Goal: Task Accomplishment & Management: Use online tool/utility

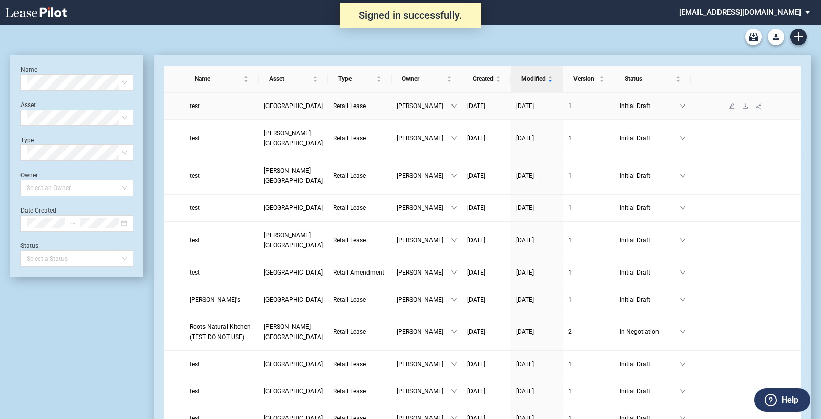
click at [281, 108] on span "[GEOGRAPHIC_DATA]" at bounding box center [293, 106] width 59 height 7
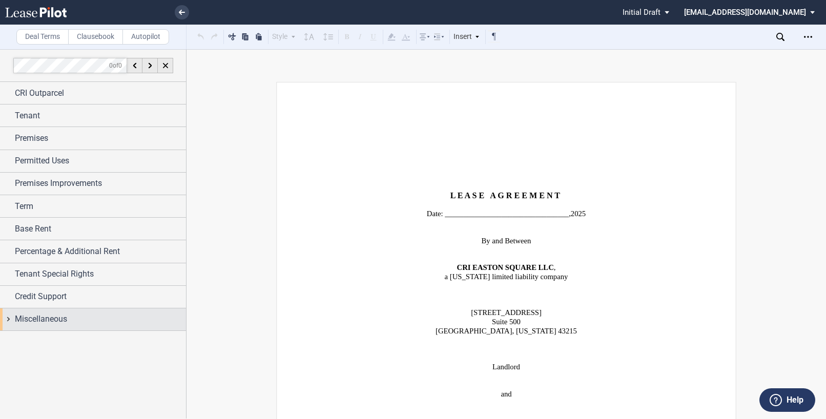
click at [10, 317] on div "Miscellaneous" at bounding box center [93, 320] width 186 height 22
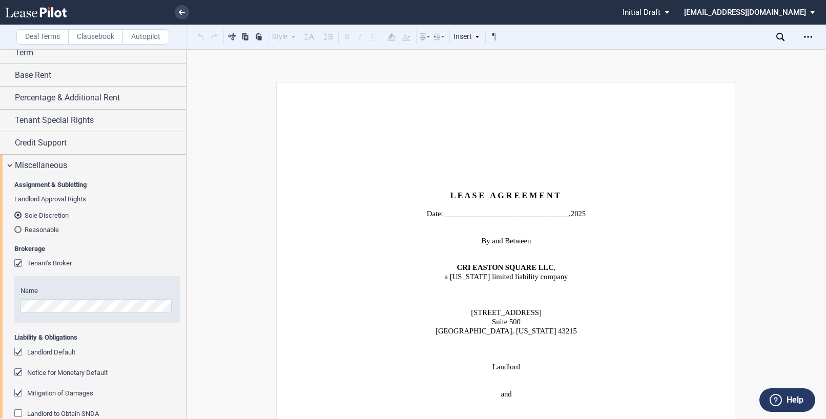
scroll to position [205, 0]
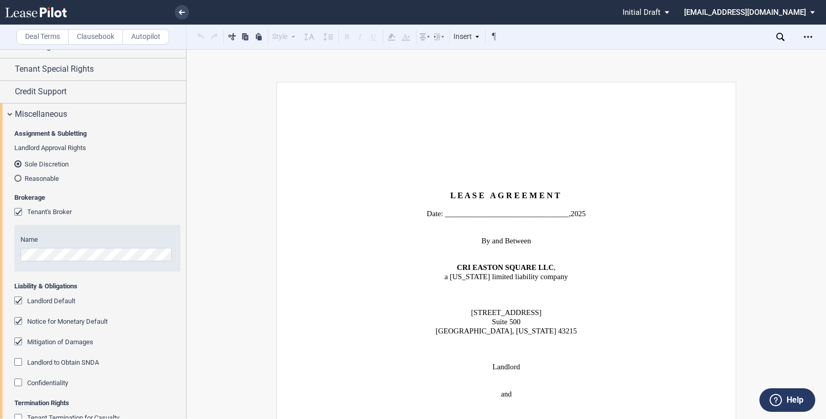
click at [22, 302] on div "Landlord Default" at bounding box center [19, 302] width 10 height 10
click at [22, 301] on div "Landlord Default" at bounding box center [19, 302] width 10 height 10
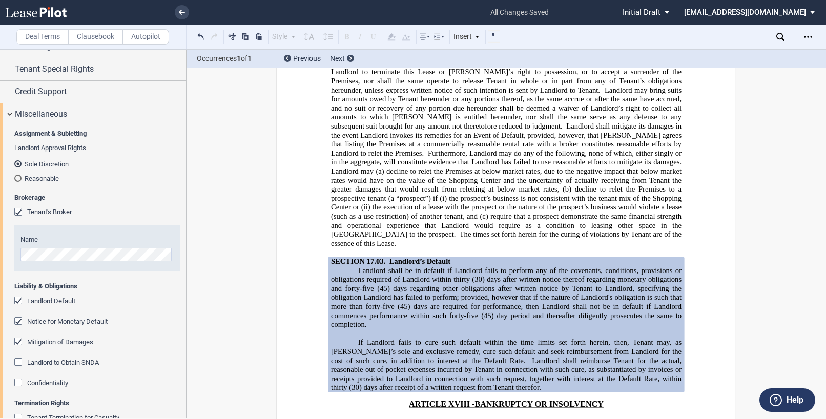
scroll to position [256, 0]
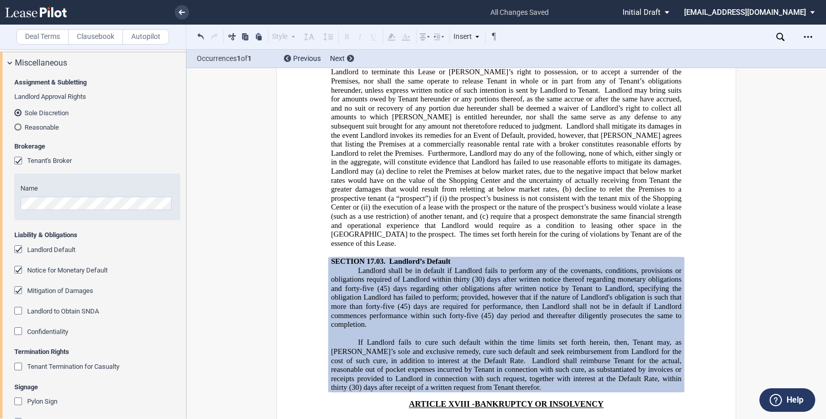
click at [19, 369] on div "Tenant Termination for Casualty" at bounding box center [19, 368] width 10 height 10
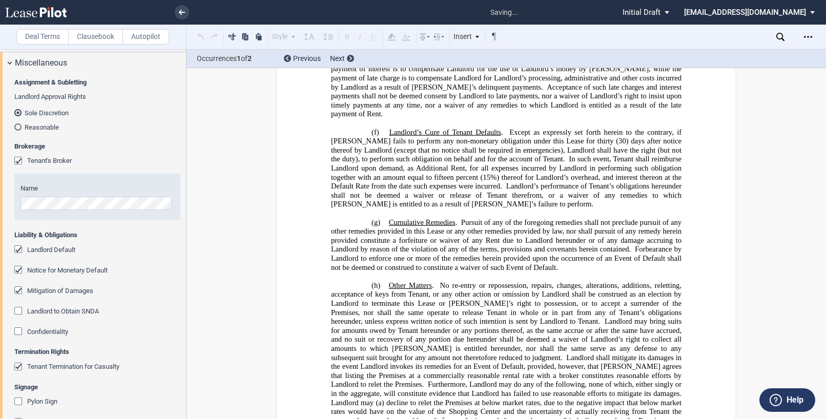
scroll to position [10537, 0]
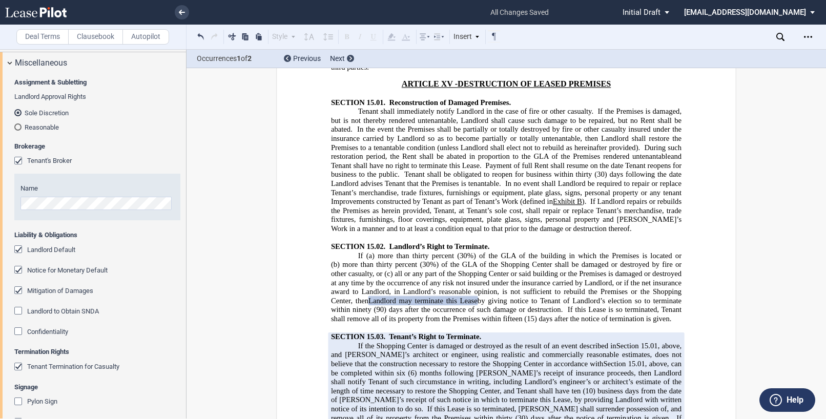
click at [441, 369] on span "(6) months following [PERSON_NAME]’s receipt of insurance proceeds, then Landlo…" at bounding box center [507, 382] width 353 height 27
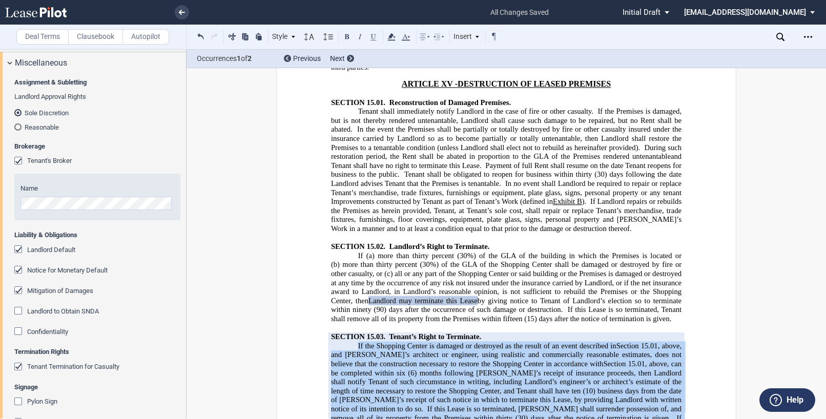
drag, startPoint x: 354, startPoint y: 247, endPoint x: 454, endPoint y: 374, distance: 161.8
click at [454, 374] on p "If the Shopping Center is damaged or destroyed as the result of an event descri…" at bounding box center [506, 409] width 351 height 135
